Goal: Task Accomplishment & Management: Use online tool/utility

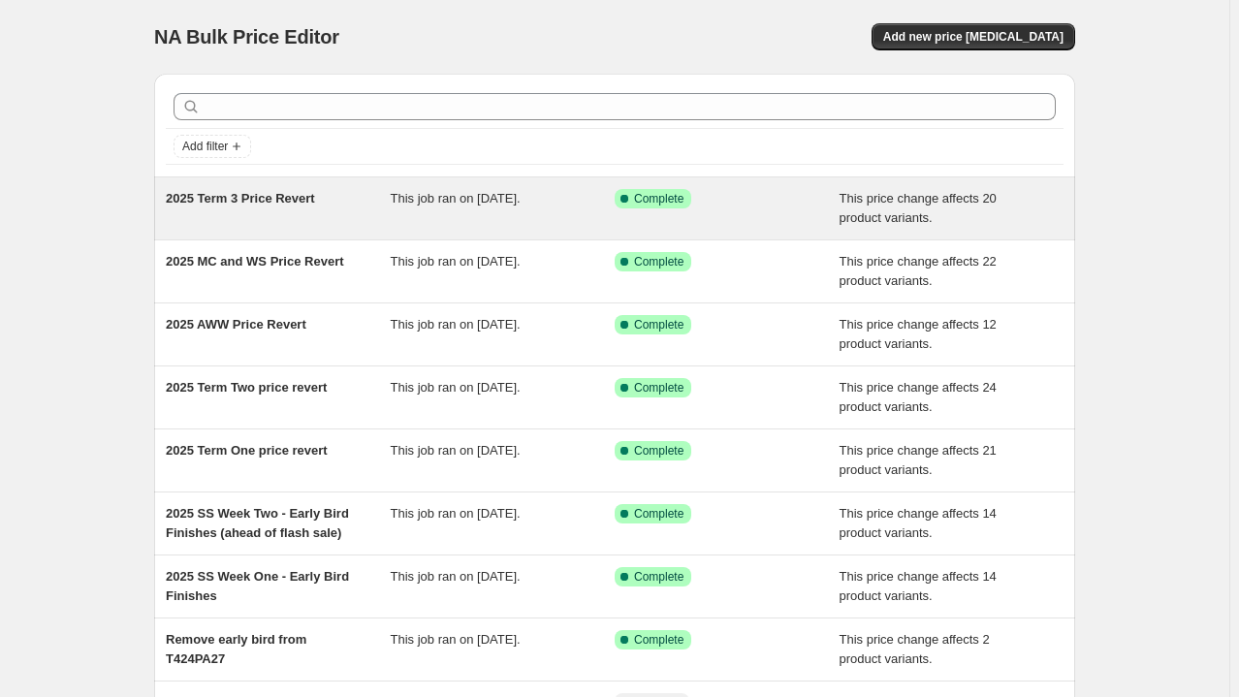
click at [355, 201] on div "2025 Term 3 Price Revert" at bounding box center [278, 208] width 225 height 39
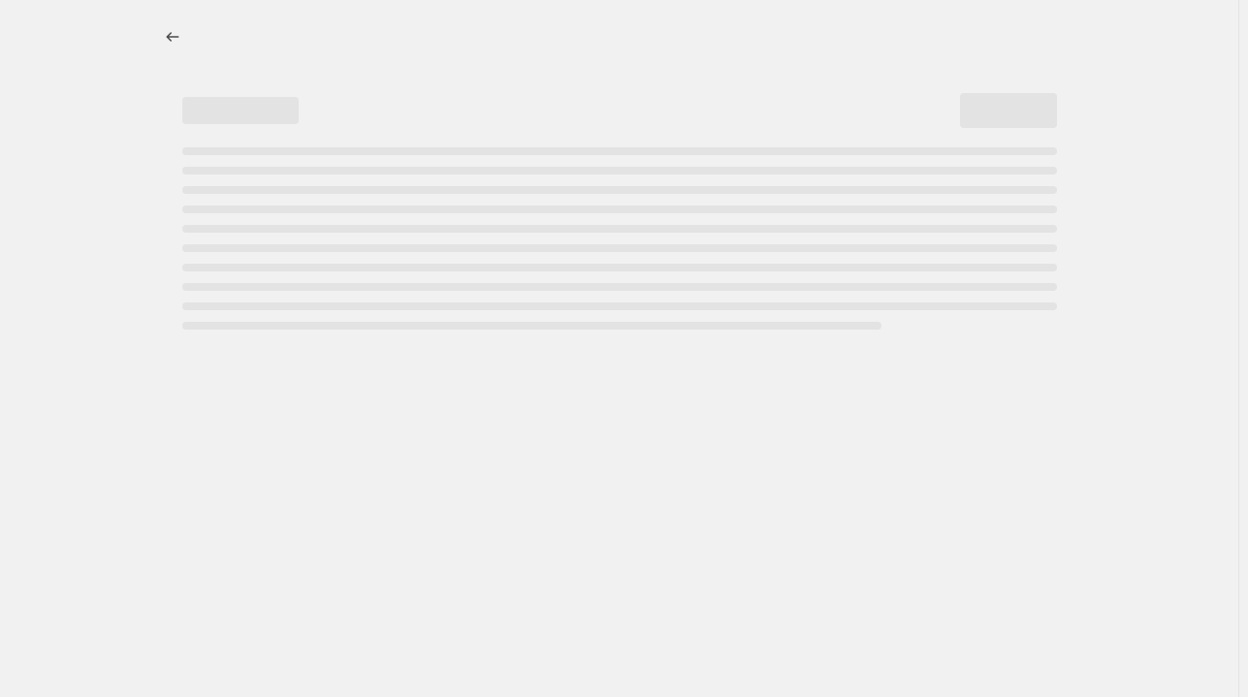
select select "ecap"
select select "collection"
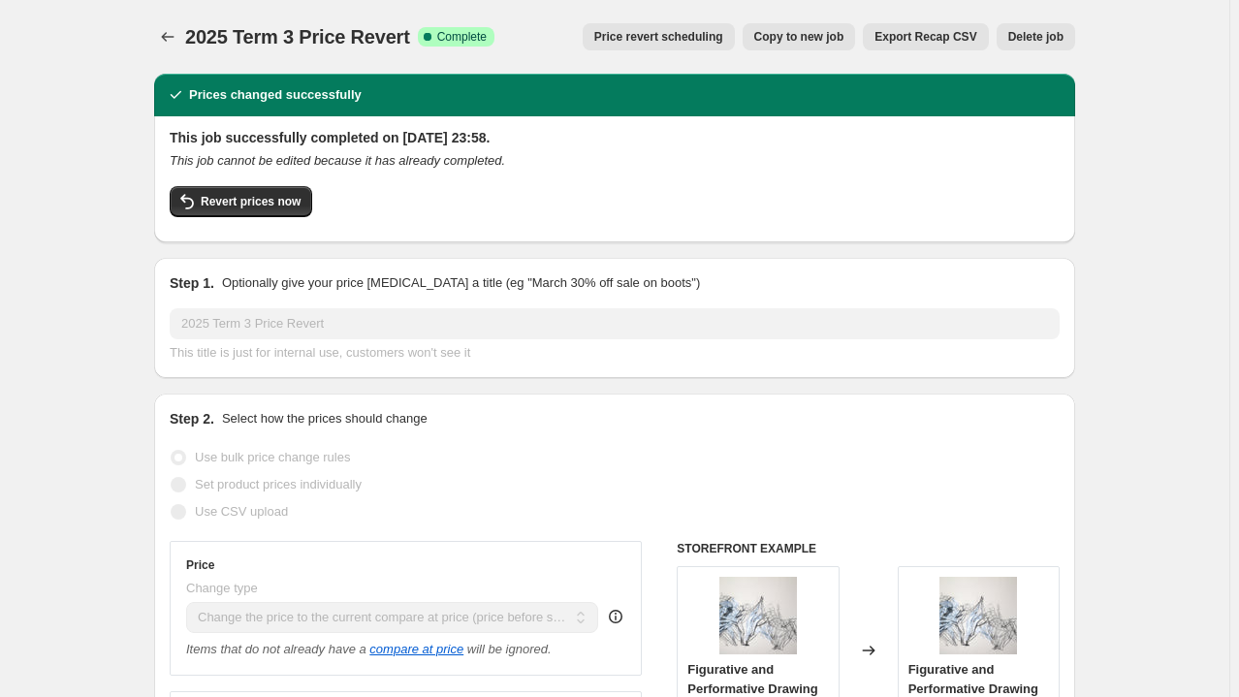
click at [805, 38] on span "Copy to new job" at bounding box center [799, 37] width 90 height 16
select select "ecap"
select select "collection"
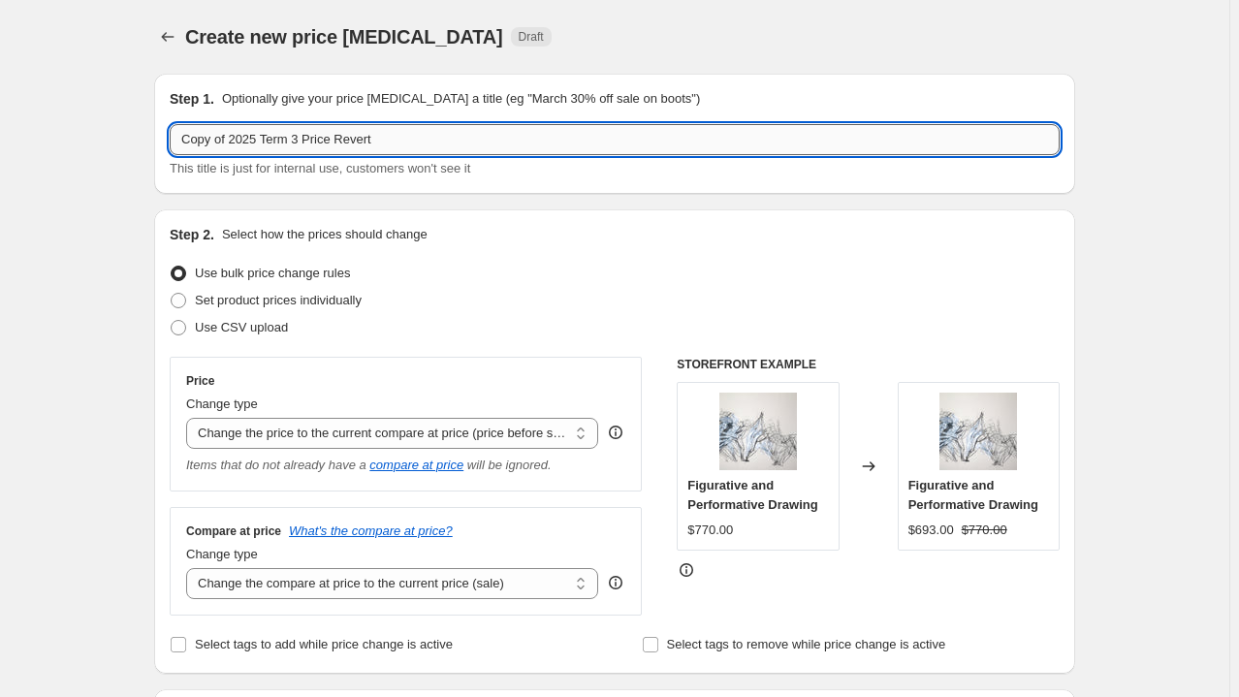
click at [232, 137] on input "Copy of 2025 Term 3 Price Revert" at bounding box center [615, 139] width 890 height 31
drag, startPoint x: 238, startPoint y: 137, endPoint x: 97, endPoint y: 134, distance: 140.6
drag, startPoint x: 221, startPoint y: 134, endPoint x: 262, endPoint y: 136, distance: 40.8
click at [262, 136] on input "2025 Term 3 Price Revert" at bounding box center [615, 139] width 890 height 31
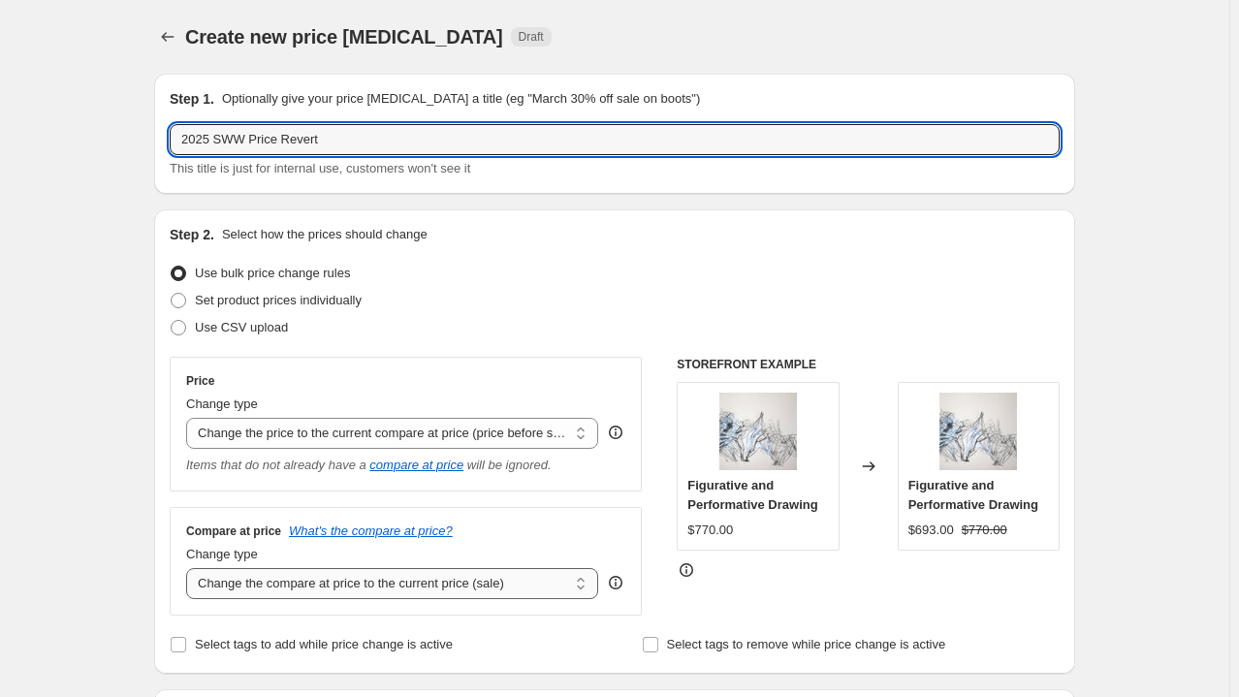
type input "2025 SWW Price Revert"
click at [271, 584] on select "Change the compare at price to the current price (sale) Change the compare at p…" at bounding box center [392, 583] width 412 height 31
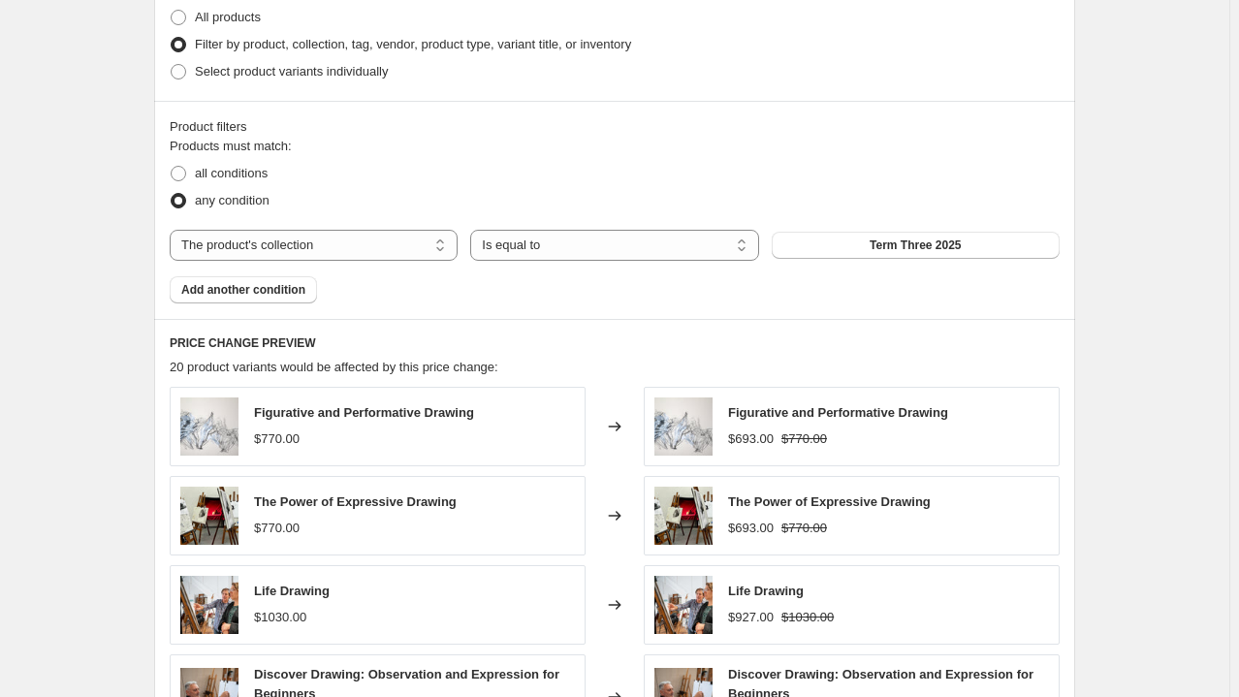
scroll to position [793, 0]
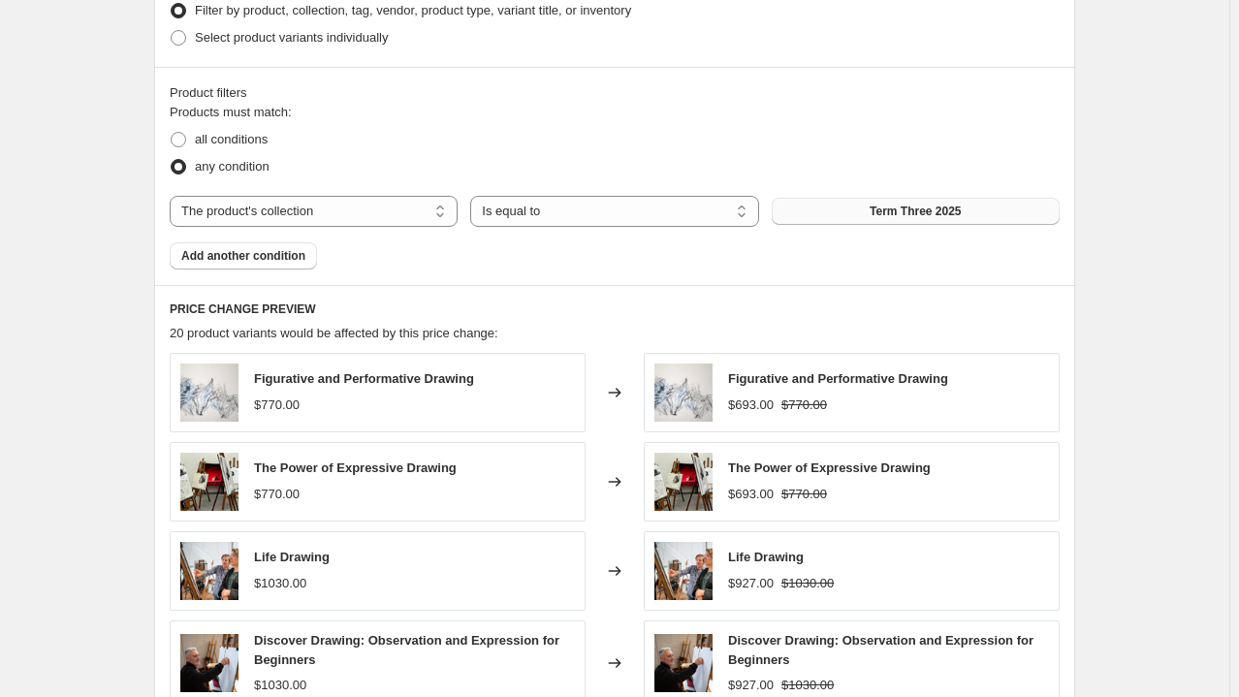
click at [1025, 200] on button "Term Three 2025" at bounding box center [916, 211] width 288 height 27
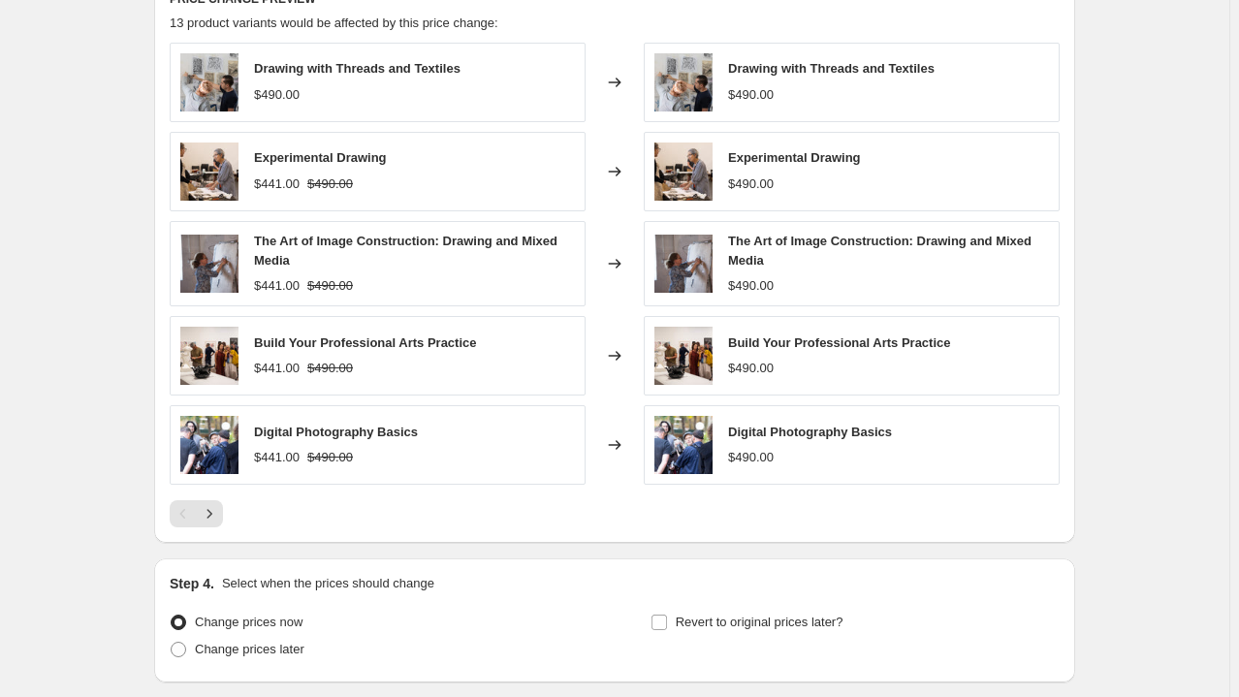
scroll to position [1247, 0]
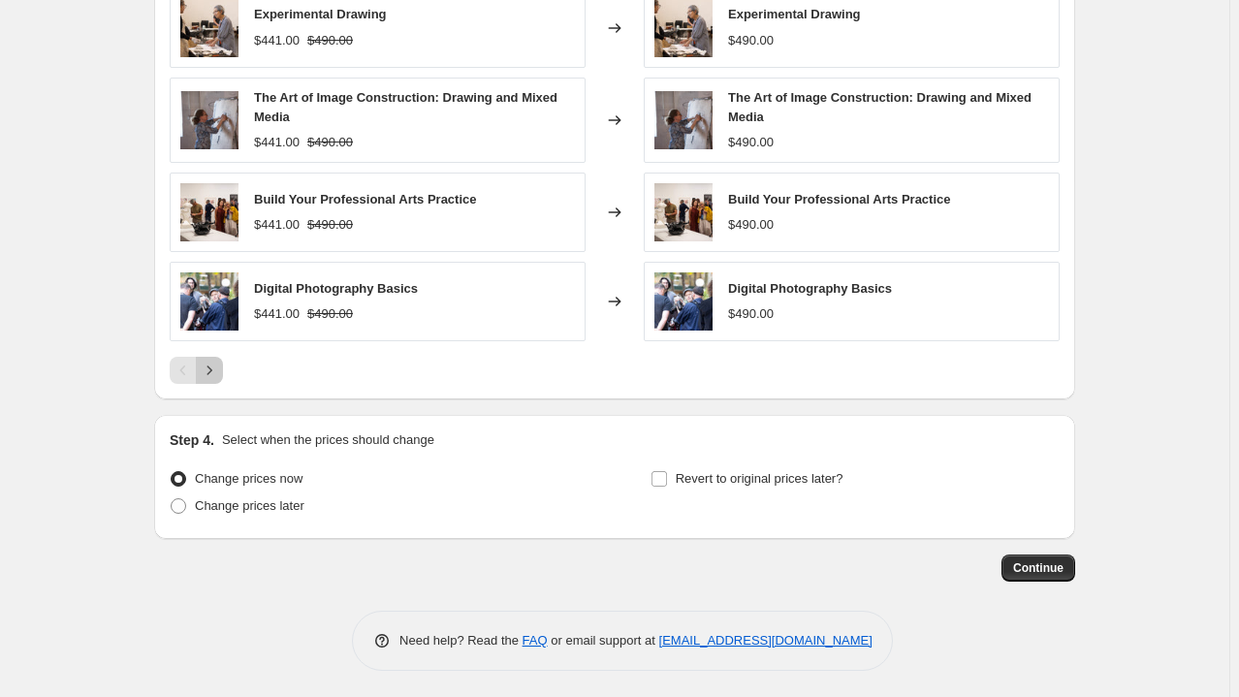
click at [213, 366] on icon "Next" at bounding box center [209, 370] width 19 height 19
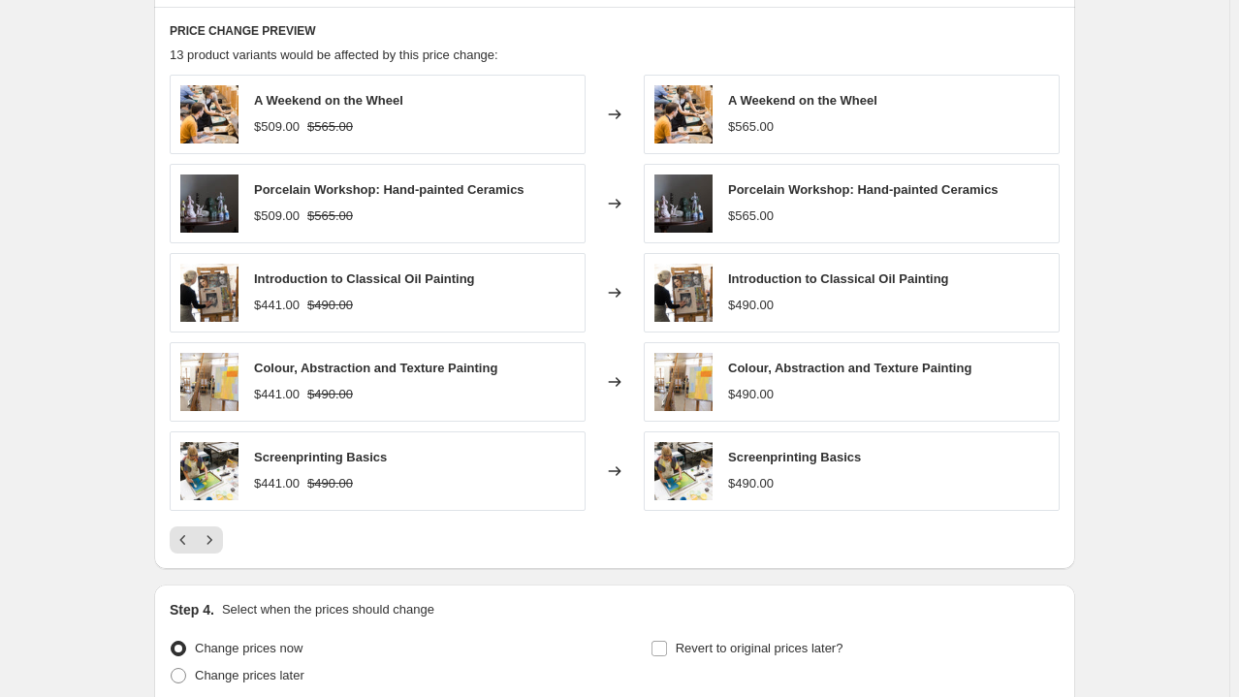
scroll to position [1065, 0]
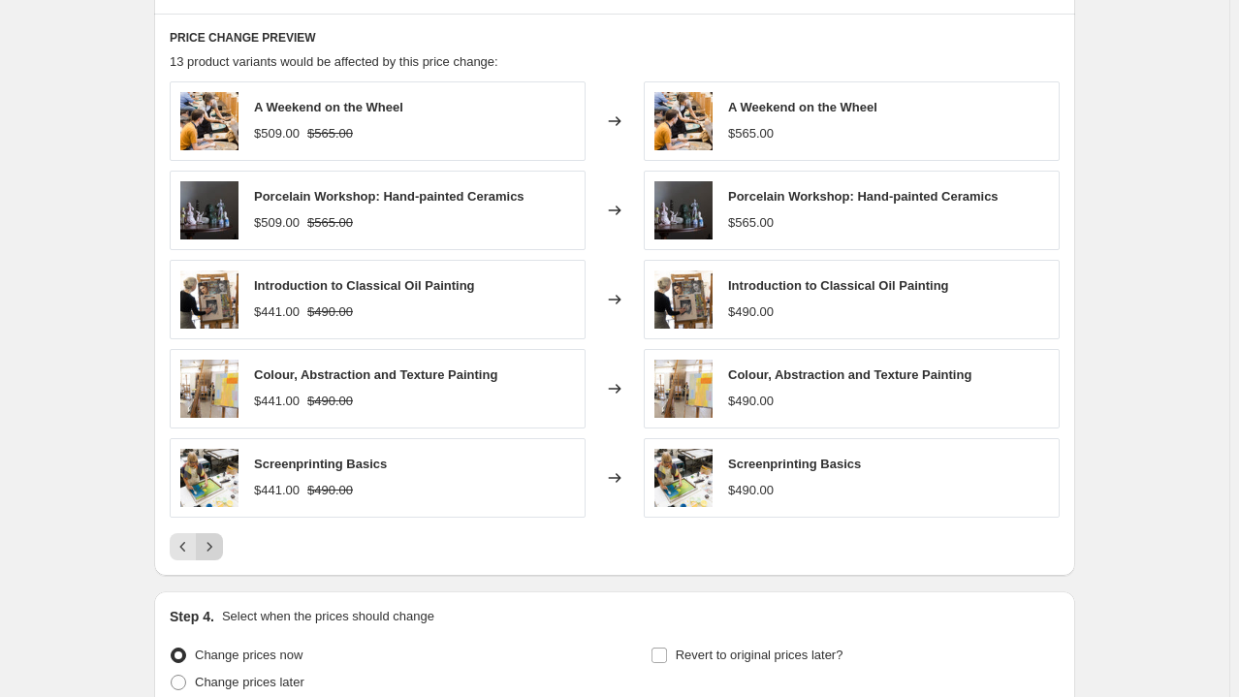
click at [219, 542] on icon "Next" at bounding box center [209, 546] width 19 height 19
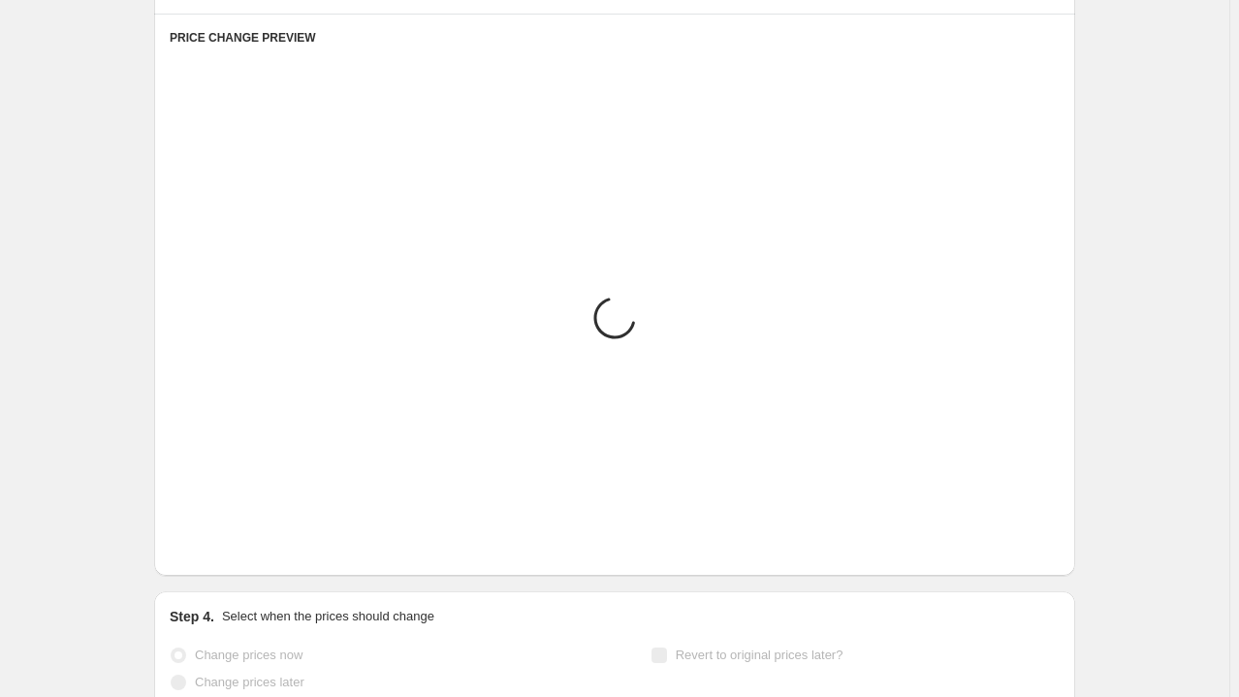
scroll to position [1063, 0]
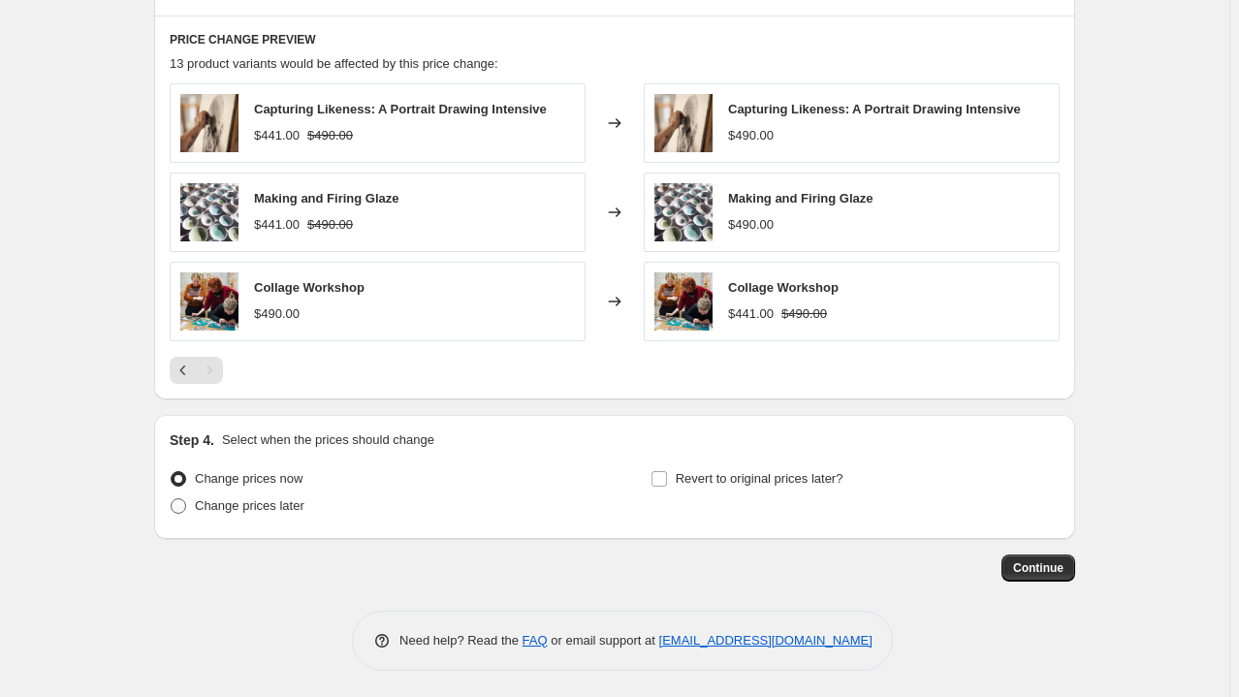
click at [179, 503] on span at bounding box center [179, 506] width 16 height 16
click at [172, 499] on input "Change prices later" at bounding box center [171, 498] width 1 height 1
radio input "true"
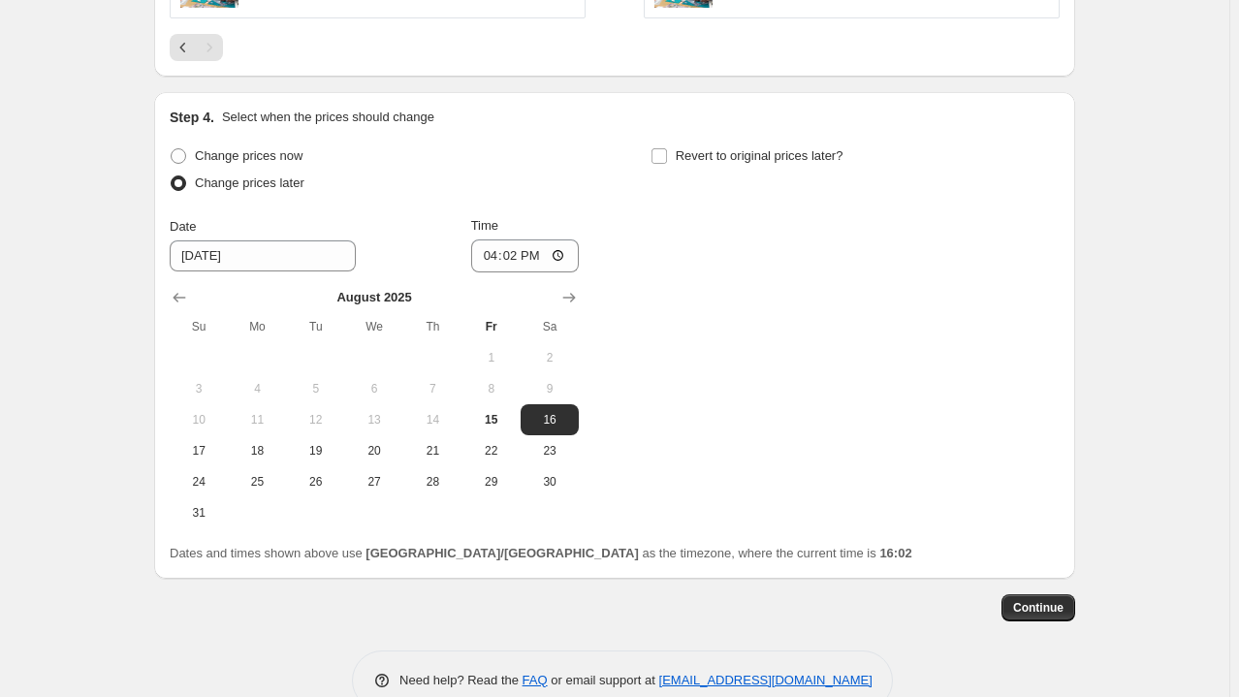
scroll to position [1415, 0]
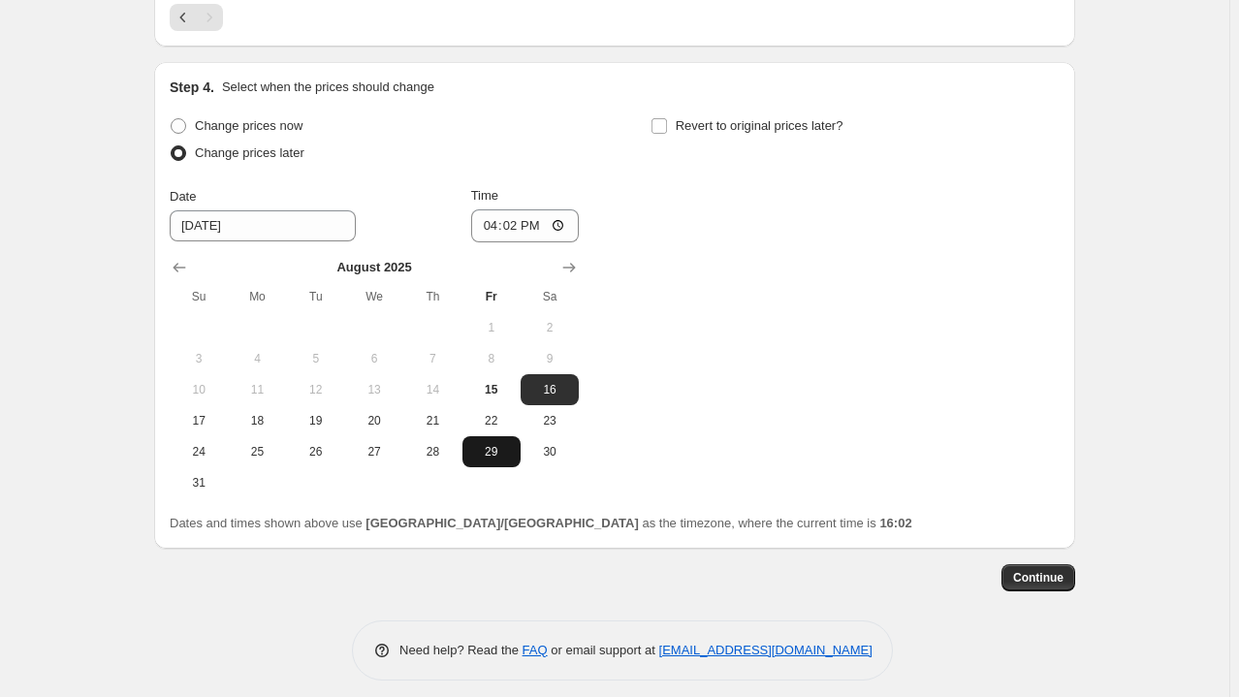
click at [508, 454] on span "29" at bounding box center [491, 452] width 43 height 16
click at [542, 449] on span "30" at bounding box center [549, 452] width 43 height 16
type input "8/30/2025"
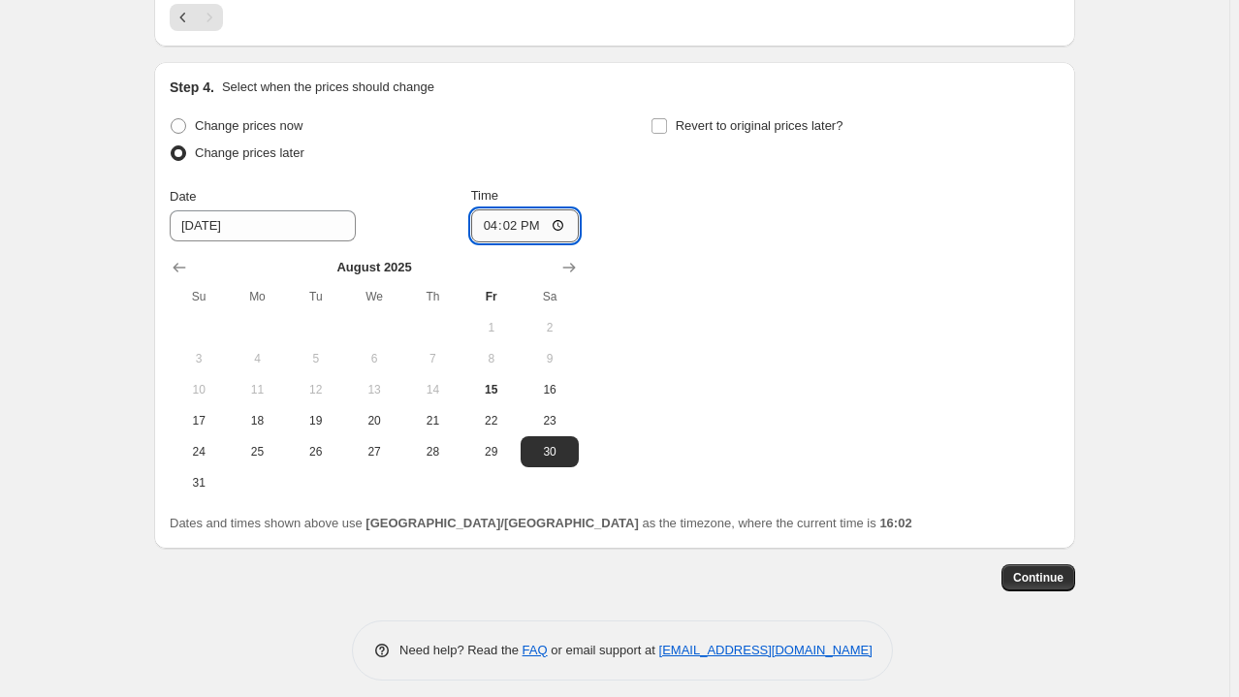
click at [522, 224] on input "16:02" at bounding box center [525, 225] width 109 height 33
click at [532, 224] on input "12:00" at bounding box center [525, 225] width 109 height 33
type input "00:00"
click at [799, 245] on div "Change prices now Change prices later Date 8/30/2025 Time 00:00 August 2025 Su …" at bounding box center [615, 305] width 890 height 386
click at [1035, 581] on span "Continue" at bounding box center [1038, 578] width 50 height 16
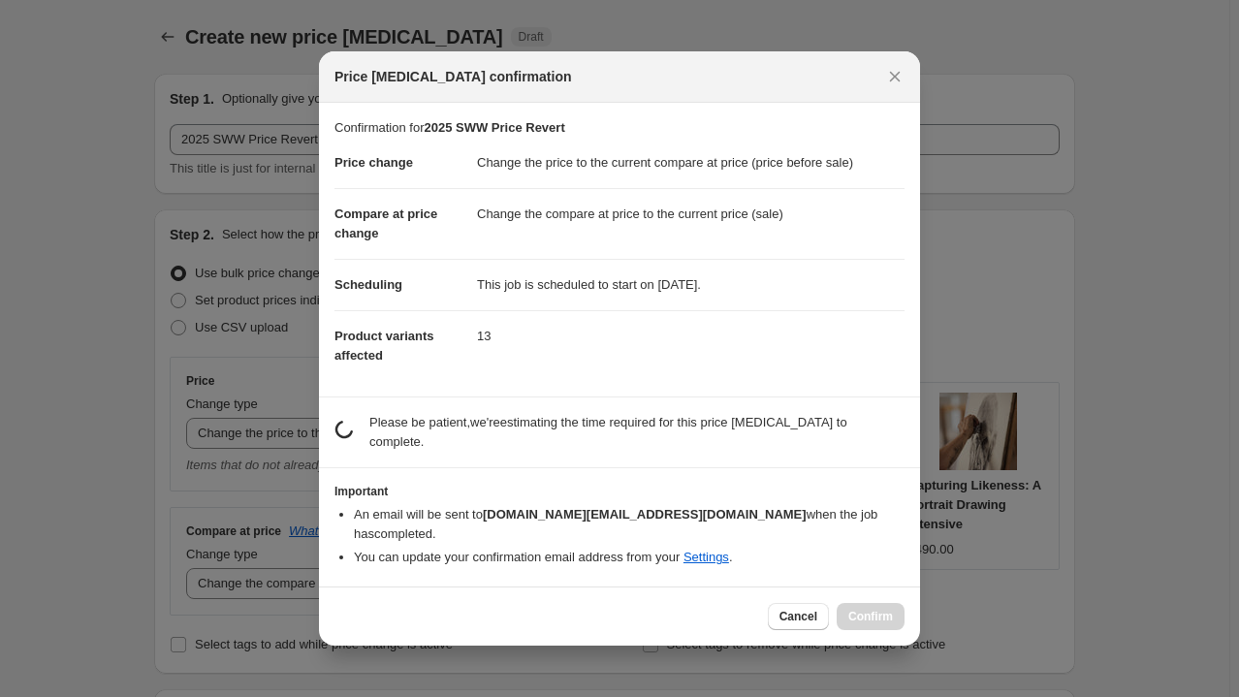
scroll to position [0, 0]
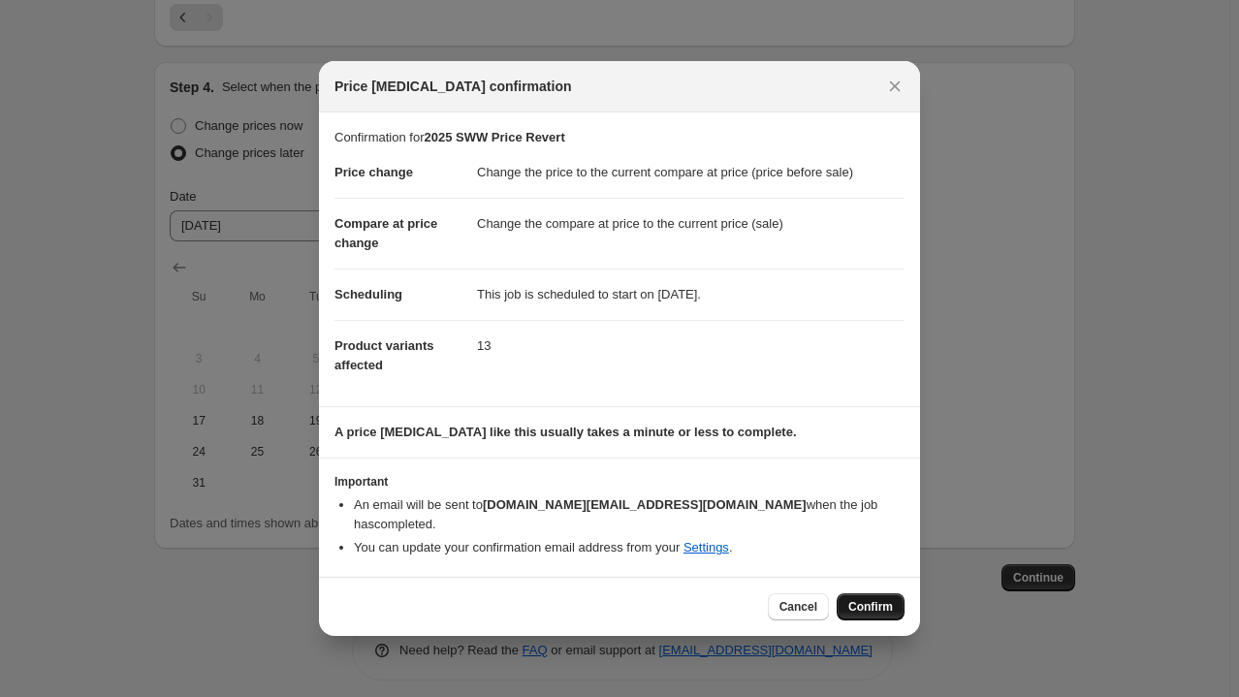
click at [862, 599] on span "Confirm" at bounding box center [870, 607] width 45 height 16
